Goal: Task Accomplishment & Management: Manage account settings

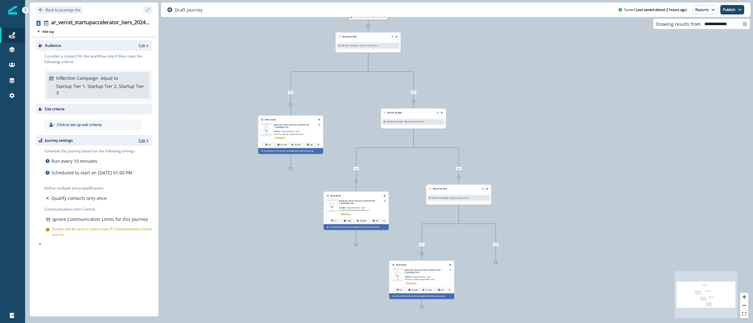
click at [139, 138] on p "Edit" at bounding box center [142, 140] width 7 height 5
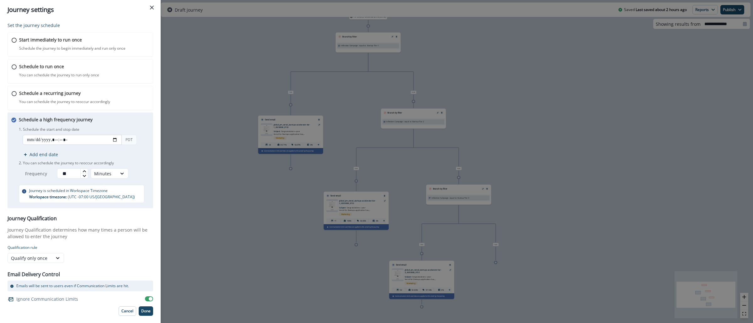
click at [117, 139] on input "datetime-local" at bounding box center [72, 140] width 99 height 10
type input "**********"
click at [157, 167] on div "Set the journey schedule Start immediately to run once Schedule the journey to …" at bounding box center [80, 170] width 161 height 303
click at [146, 311] on p "Done" at bounding box center [145, 310] width 9 height 4
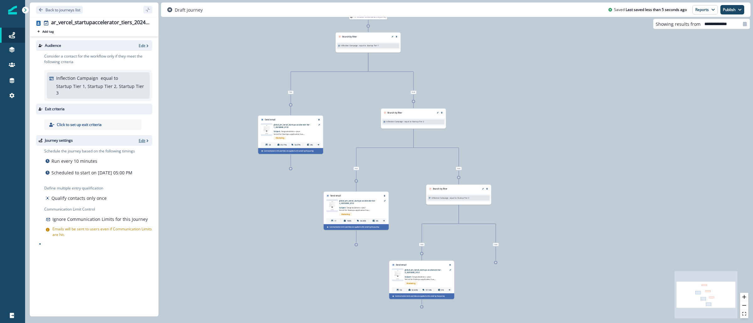
click at [144, 138] on p "Edit" at bounding box center [142, 140] width 7 height 5
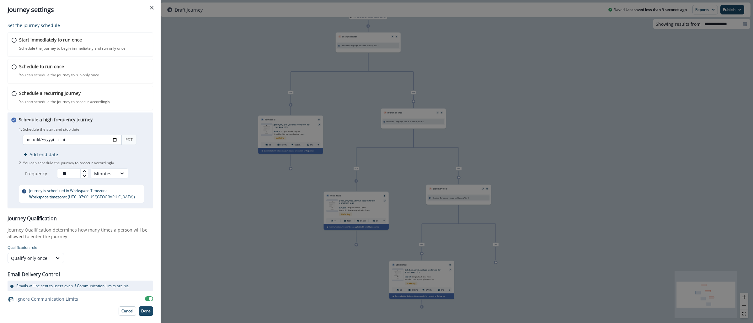
click at [117, 140] on input "datetime-local" at bounding box center [72, 140] width 99 height 10
type input "**********"
click at [158, 163] on div "Set the journey schedule Start immediately to run once Schedule the journey to …" at bounding box center [80, 170] width 161 height 303
click at [148, 307] on button "Done" at bounding box center [146, 310] width 14 height 9
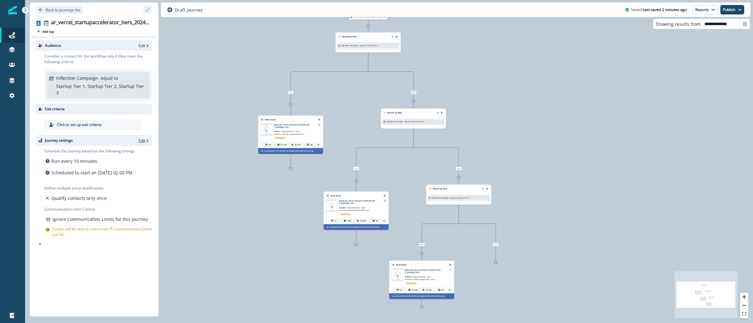
click at [141, 138] on p "Edit" at bounding box center [142, 140] width 7 height 5
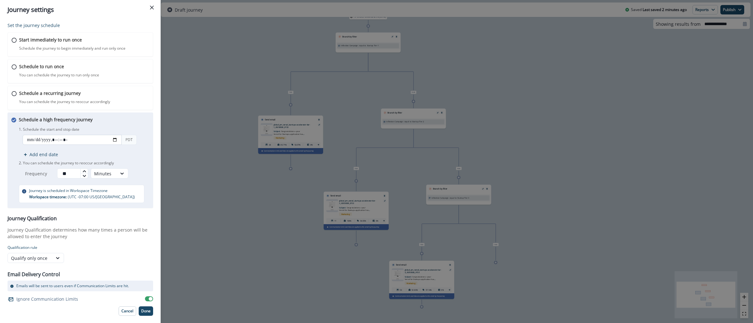
click at [116, 141] on input "datetime-local" at bounding box center [72, 140] width 99 height 10
click at [117, 136] on input "datetime-local" at bounding box center [72, 140] width 99 height 10
click at [117, 140] on input "datetime-local" at bounding box center [72, 140] width 99 height 10
type input "**********"
click at [160, 144] on div "Set the journey schedule Start immediately to run once Schedule the journey to …" at bounding box center [80, 170] width 161 height 303
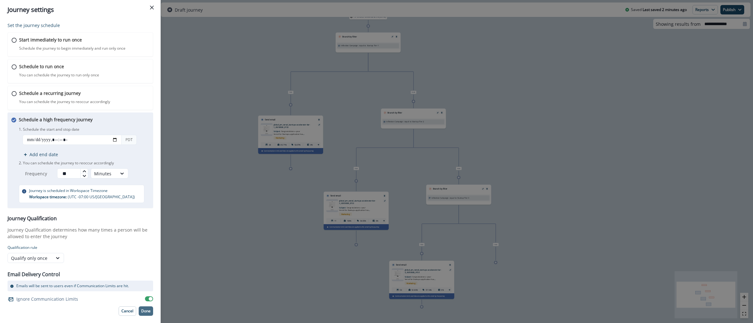
click at [143, 312] on p "Done" at bounding box center [145, 310] width 9 height 4
